Goal: Information Seeking & Learning: Learn about a topic

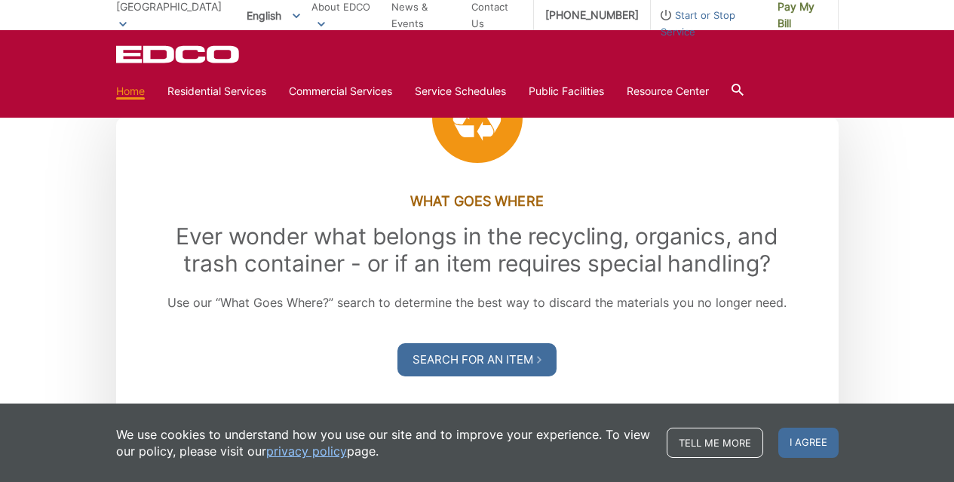
scroll to position [1658, 0]
click at [509, 252] on h2 "Ever wonder what belongs in the recycling, organics, and trash container - or i…" at bounding box center [477, 250] width 655 height 54
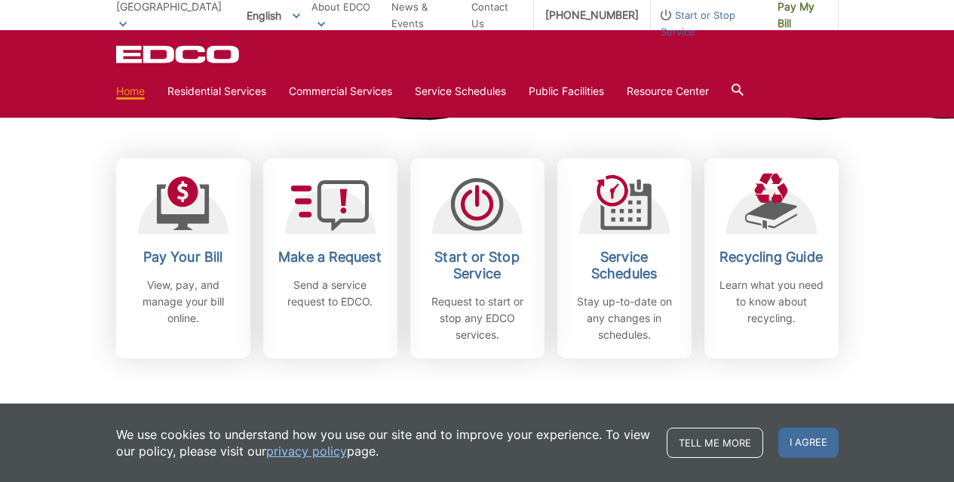
scroll to position [401, 0]
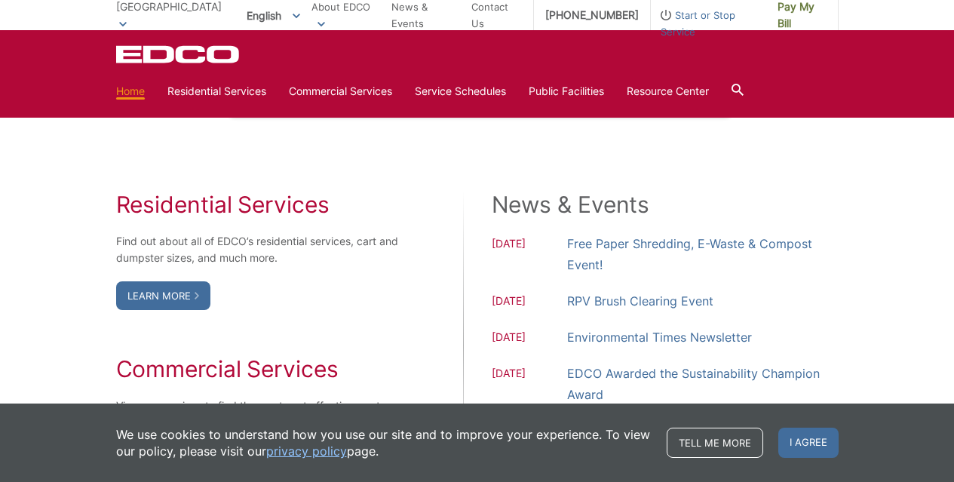
scroll to position [1261, 0]
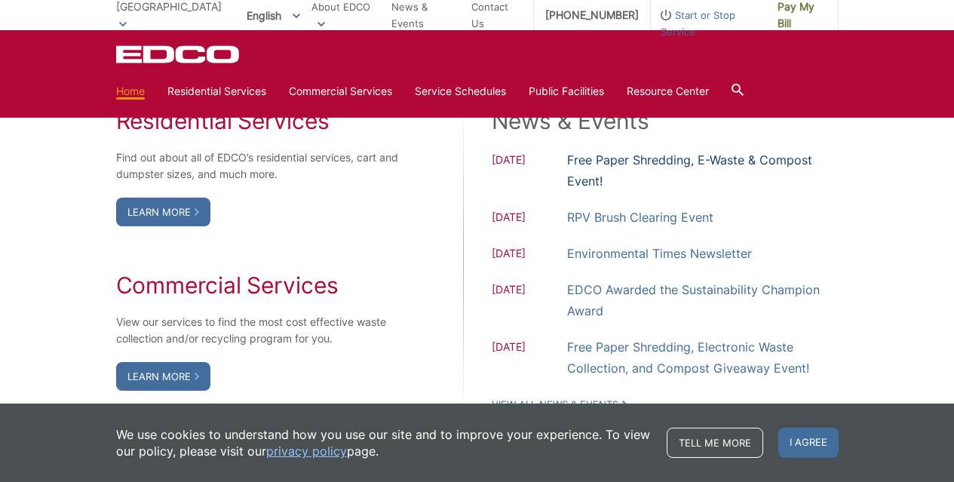
click at [662, 160] on link "Free Paper Shredding, E-Waste & Compost Event!" at bounding box center [703, 170] width 272 height 42
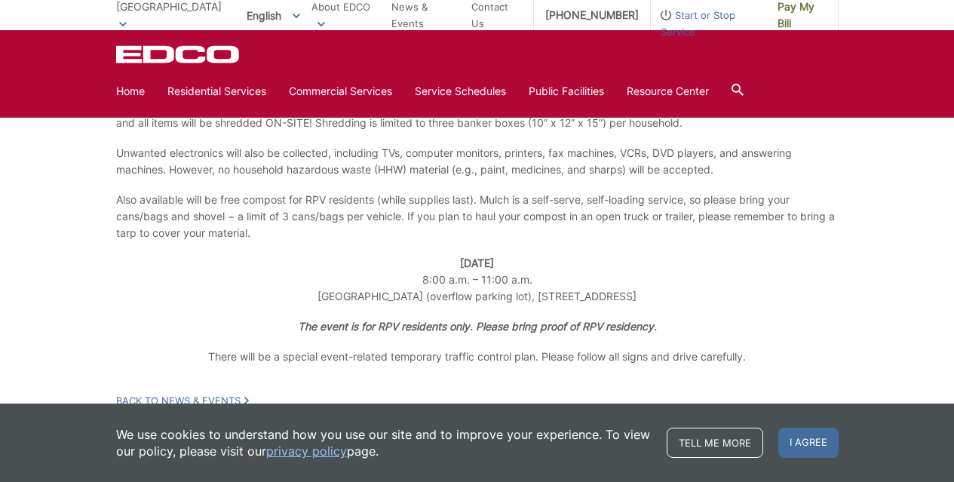
scroll to position [424, 0]
